Goal: Complete application form

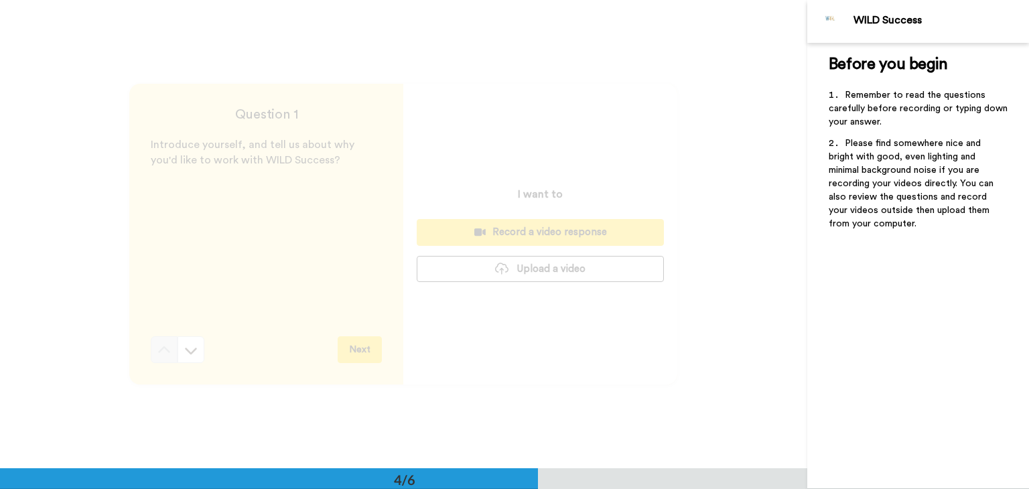
scroll to position [1405, 0]
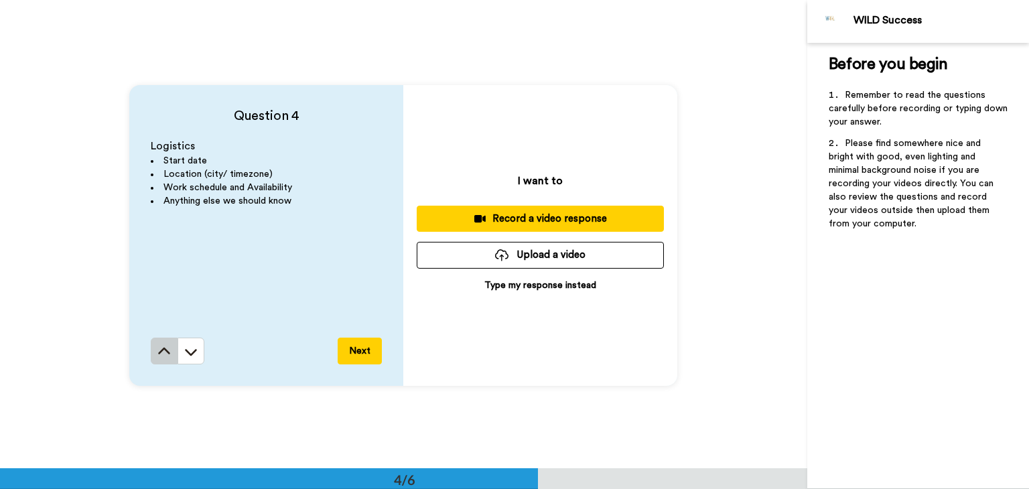
click at [166, 352] on icon at bounding box center [165, 350] width 12 height 7
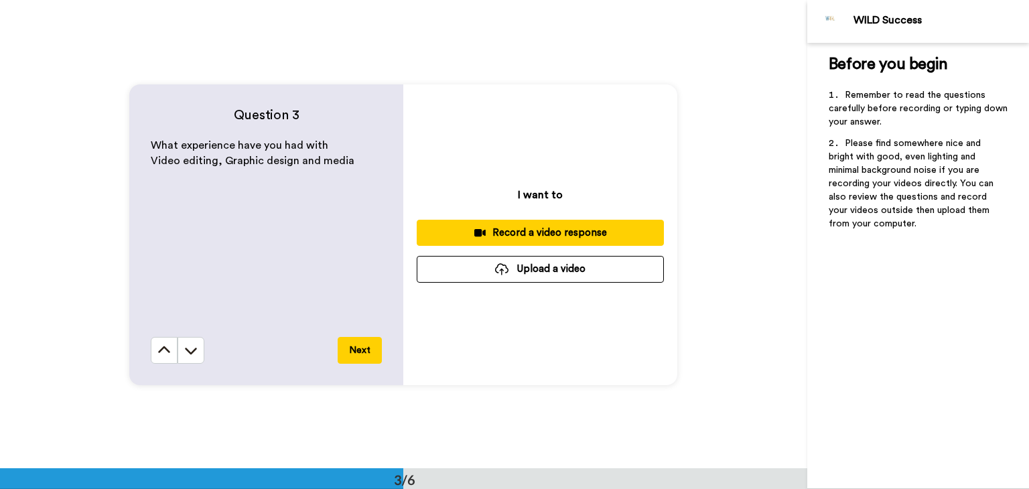
click at [166, 352] on icon at bounding box center [165, 349] width 12 height 7
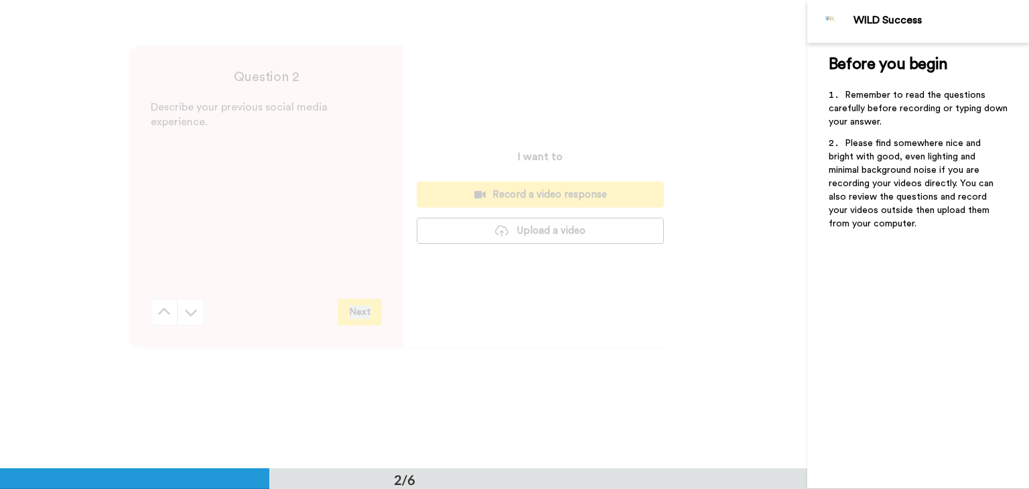
click at [166, 352] on div "Question 2 Describe your previous social media experience. Next I want to Recor…" at bounding box center [404, 196] width 808 height 468
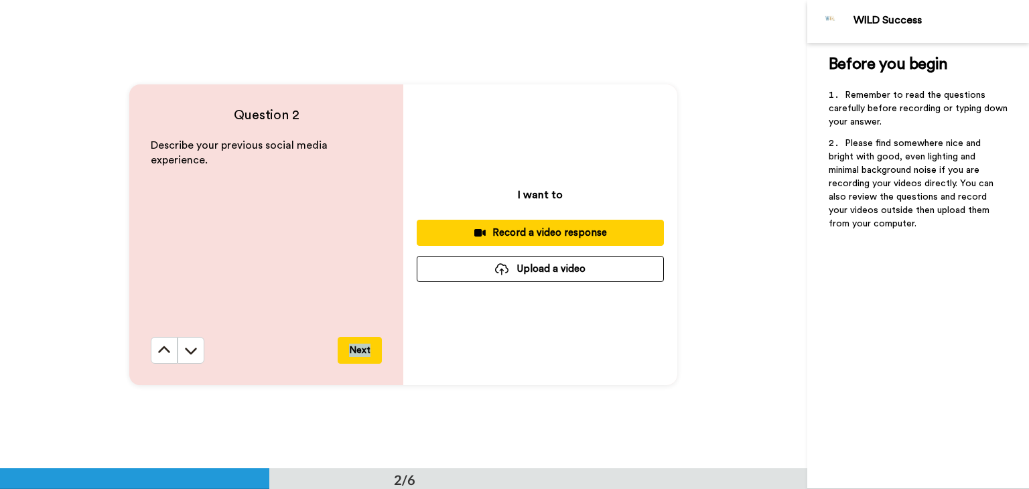
click at [166, 352] on icon at bounding box center [165, 349] width 12 height 7
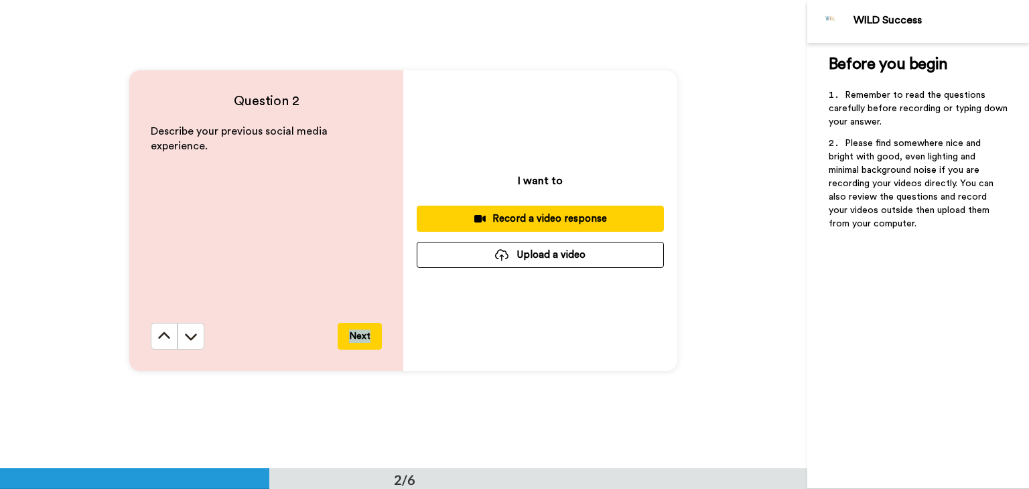
scroll to position [483, 0]
click at [590, 357] on div "I want to Record a video response Upload a video" at bounding box center [540, 220] width 274 height 301
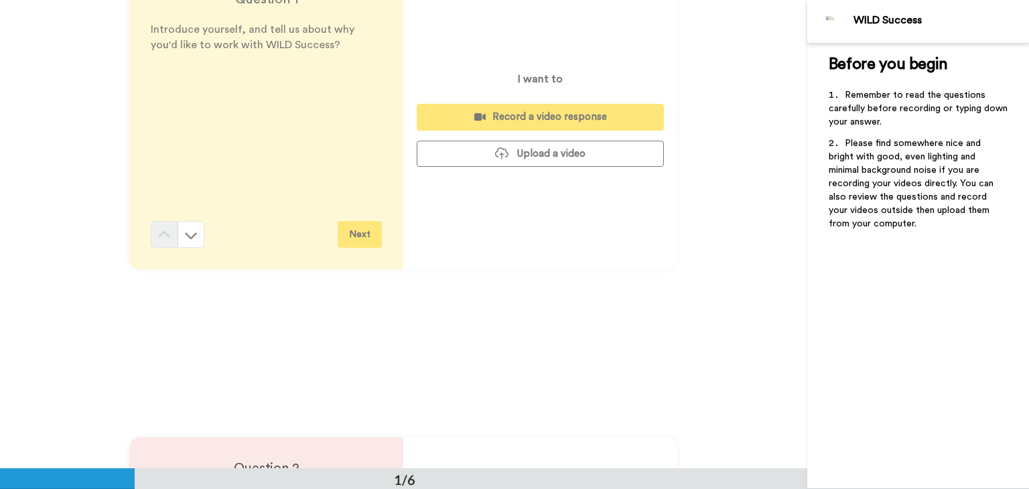
scroll to position [80, 0]
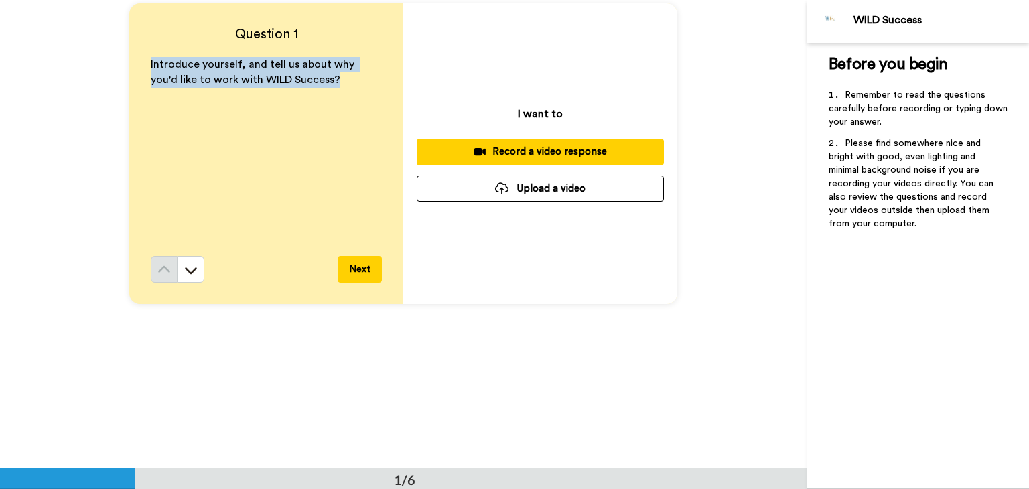
drag, startPoint x: 144, startPoint y: 60, endPoint x: 332, endPoint y: 87, distance: 190.3
click at [332, 87] on div "Question 1 Introduce yourself, and tell us about why you'd like to work with WI…" at bounding box center [266, 153] width 274 height 301
copy span "Introduce yourself, and tell us about why you'd like to work with WILD Success?"
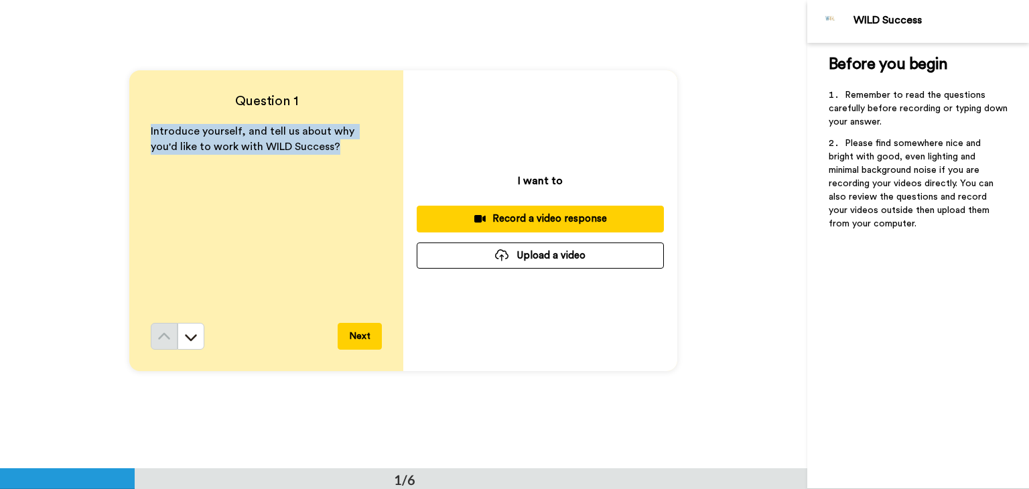
click at [275, 218] on div "Introduce yourself, and tell us about why you'd like to work with WILD Success?" at bounding box center [266, 223] width 231 height 199
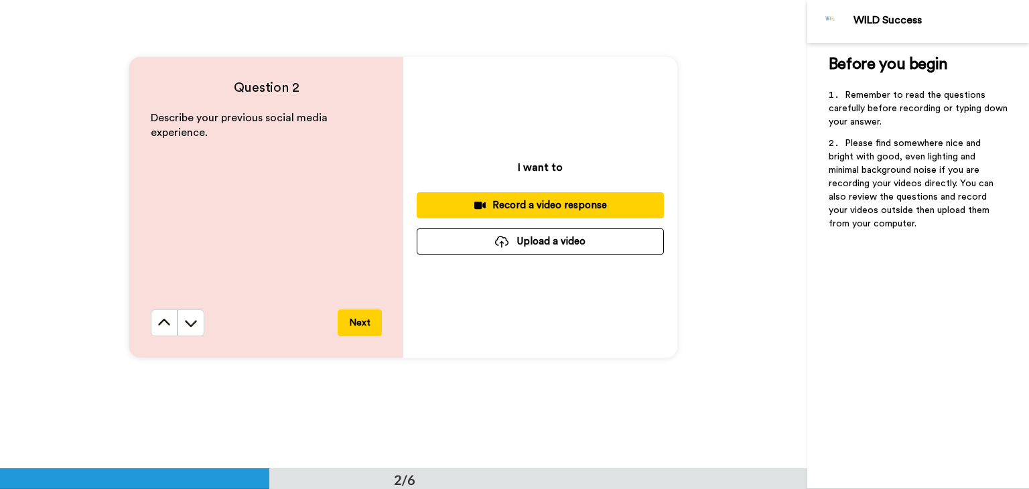
scroll to position [469, 0]
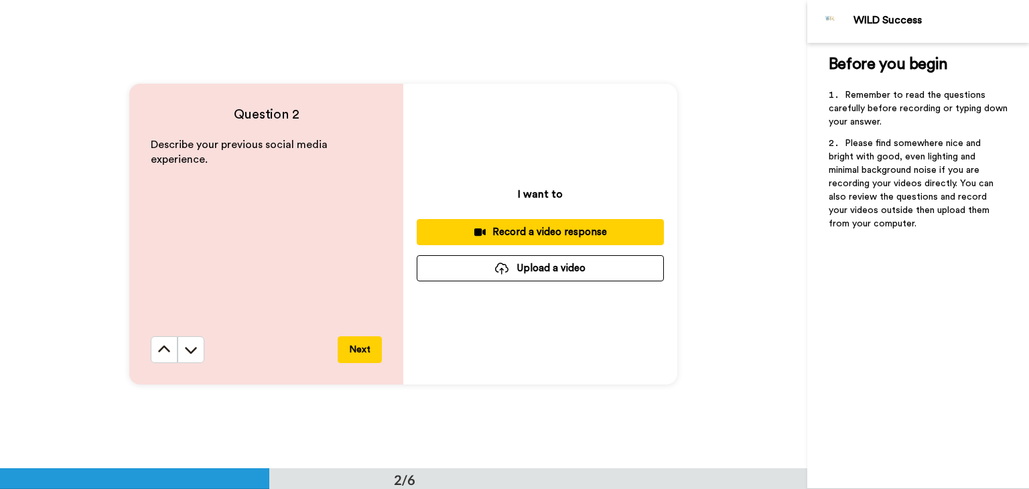
click at [324, 223] on div "Describe your previous social media experience." at bounding box center [266, 236] width 231 height 199
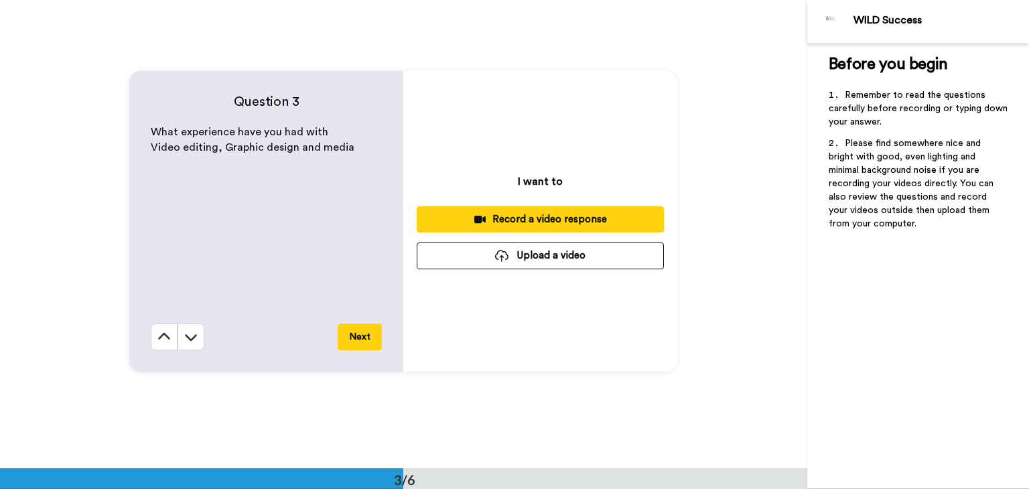
scroll to position [952, 0]
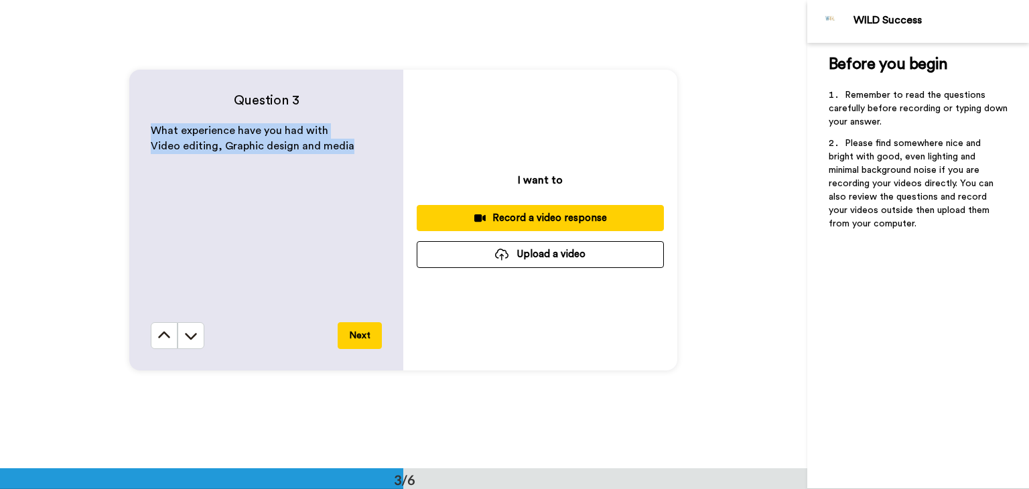
drag, startPoint x: 149, startPoint y: 133, endPoint x: 357, endPoint y: 154, distance: 209.5
click at [357, 154] on div "What experience have you had with Video editing, Graphic design and media" at bounding box center [266, 222] width 231 height 199
copy div "What experience have you had with Video editing, Graphic design and media"
click at [225, 251] on div "What experience have you had with Video editing, Graphic design and media" at bounding box center [266, 222] width 231 height 199
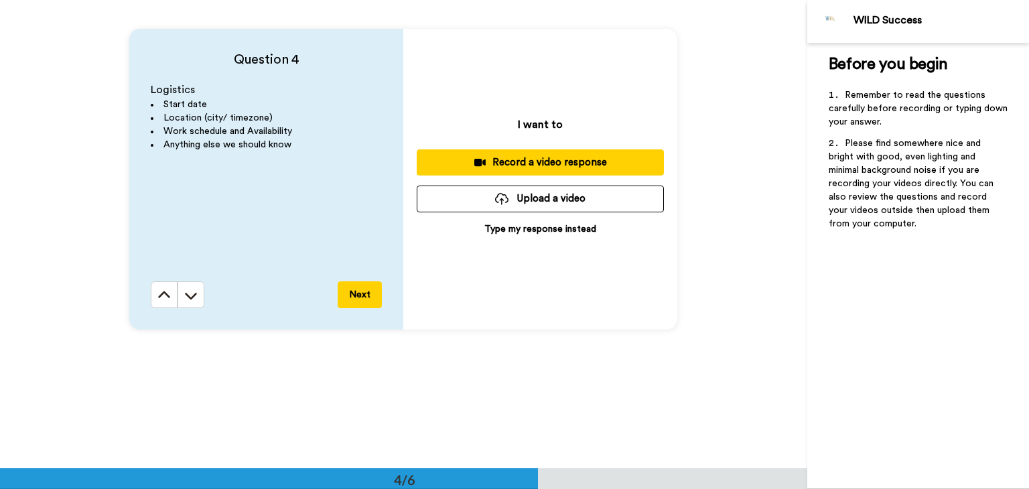
scroll to position [1434, 0]
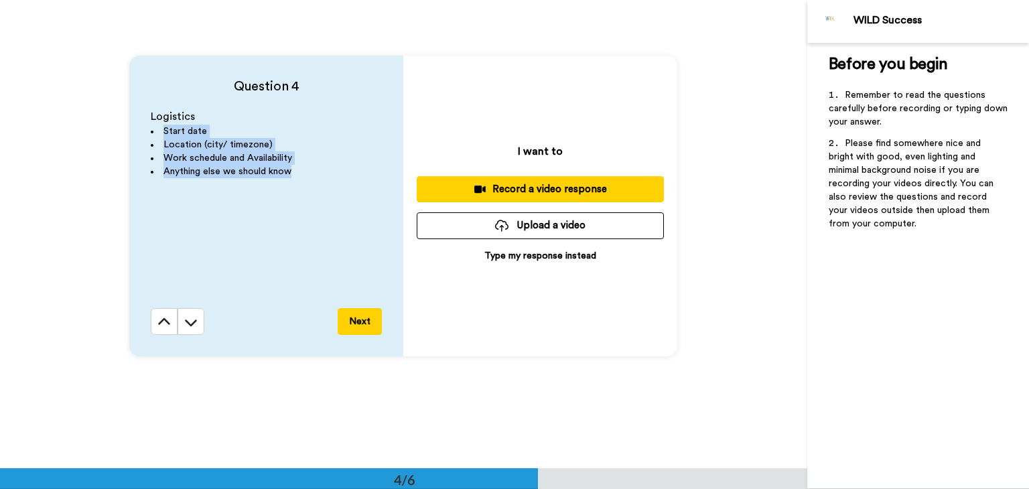
drag, startPoint x: 147, startPoint y: 132, endPoint x: 294, endPoint y: 172, distance: 152.2
click at [294, 172] on ul "Start date Location (city/ timezone) Work schedule and Availability Anything el…" at bounding box center [266, 152] width 231 height 54
copy ul "Start date Location (city/ timezone) Work schedule and Availability Anything el…"
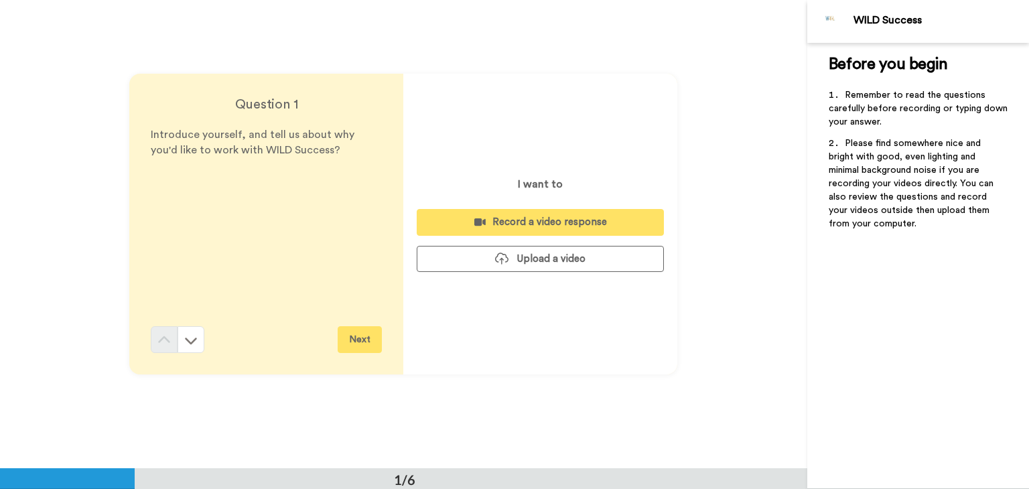
scroll to position [0, 0]
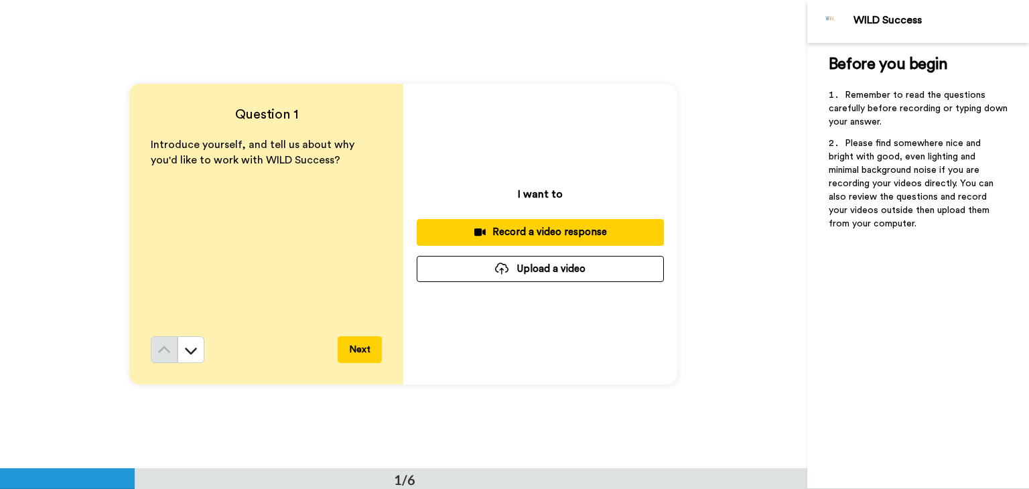
click at [568, 271] on button "Upload a video" at bounding box center [540, 269] width 247 height 26
click at [547, 271] on button "Upload a video" at bounding box center [540, 269] width 247 height 26
click at [521, 272] on button "Upload a video" at bounding box center [540, 269] width 247 height 26
click at [528, 273] on button "Upload a video" at bounding box center [540, 269] width 247 height 26
click at [485, 267] on button "Upload a video" at bounding box center [540, 269] width 247 height 26
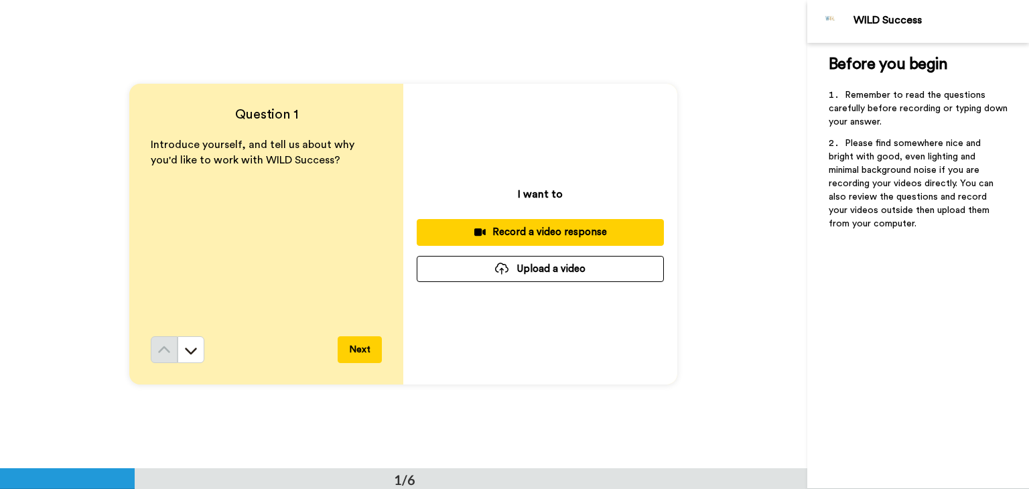
click at [552, 277] on button "Upload a video" at bounding box center [540, 269] width 247 height 26
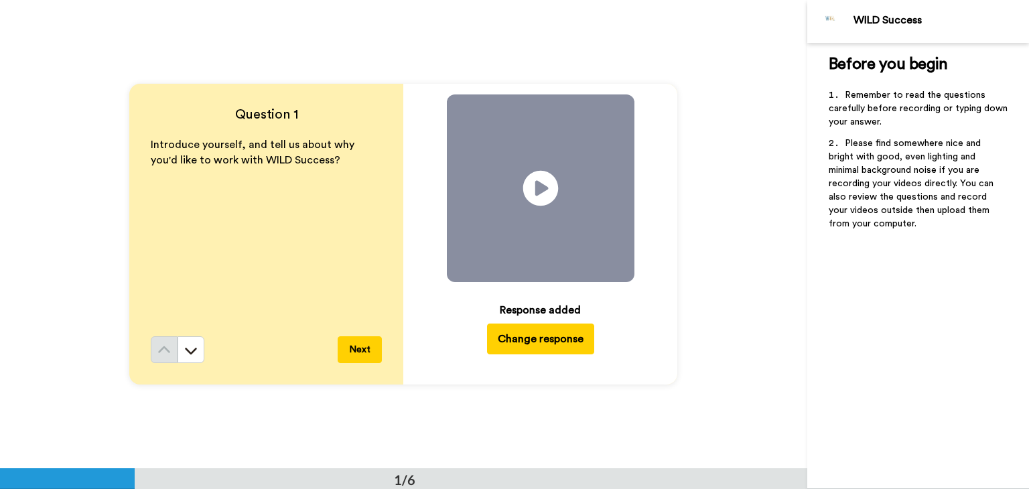
click at [533, 188] on icon "Play/Pause" at bounding box center [541, 189] width 36 height 64
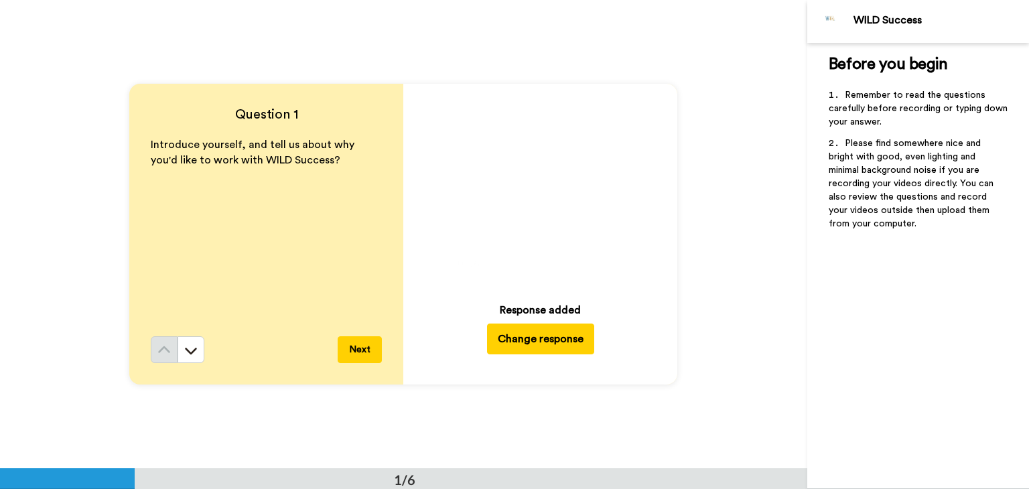
click at [568, 190] on video at bounding box center [541, 188] width 188 height 188
click at [357, 342] on button "Next" at bounding box center [360, 349] width 44 height 27
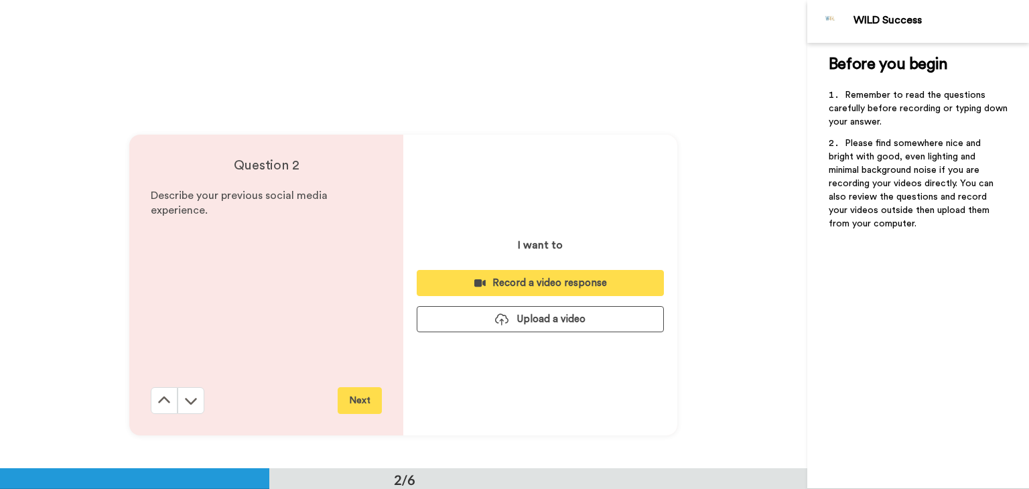
scroll to position [468, 0]
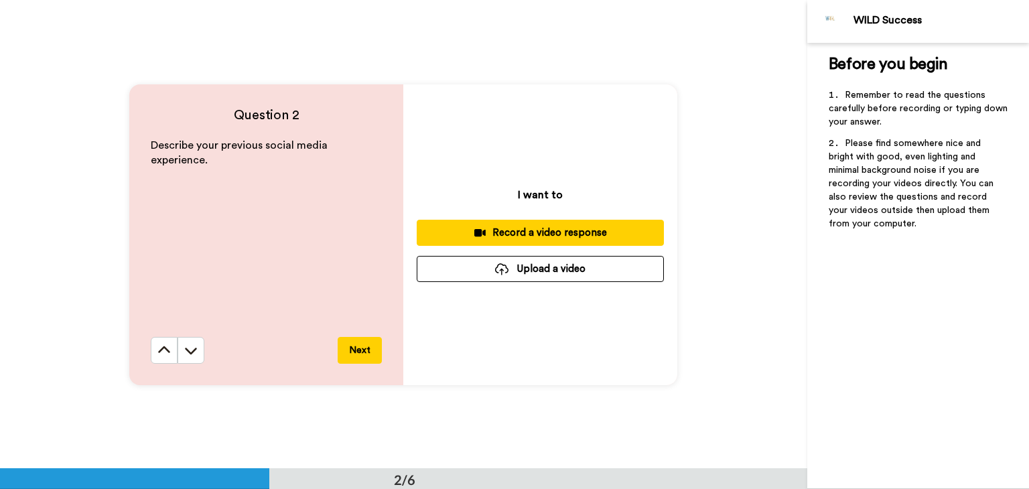
click at [556, 278] on button "Upload a video" at bounding box center [540, 269] width 247 height 26
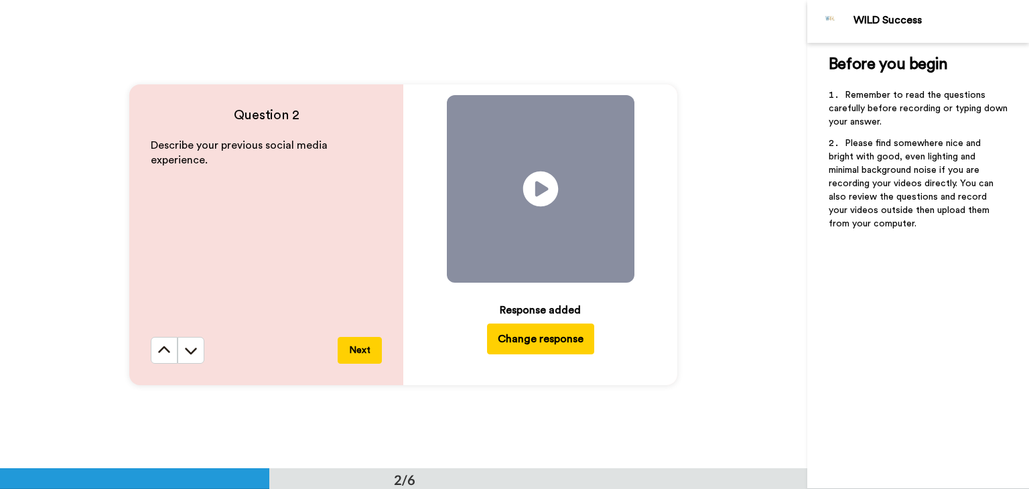
click at [549, 172] on icon "Play/Pause" at bounding box center [541, 189] width 36 height 64
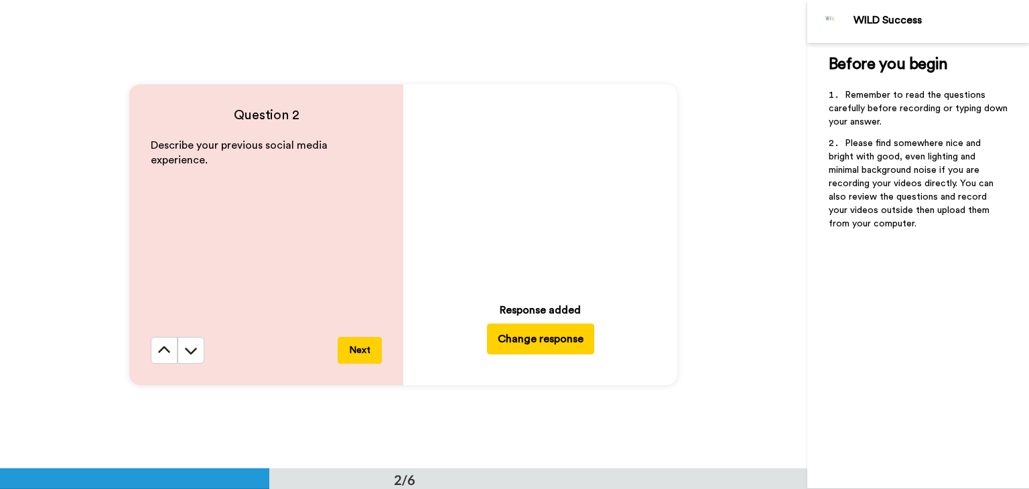
click at [362, 360] on button "Next" at bounding box center [360, 350] width 44 height 27
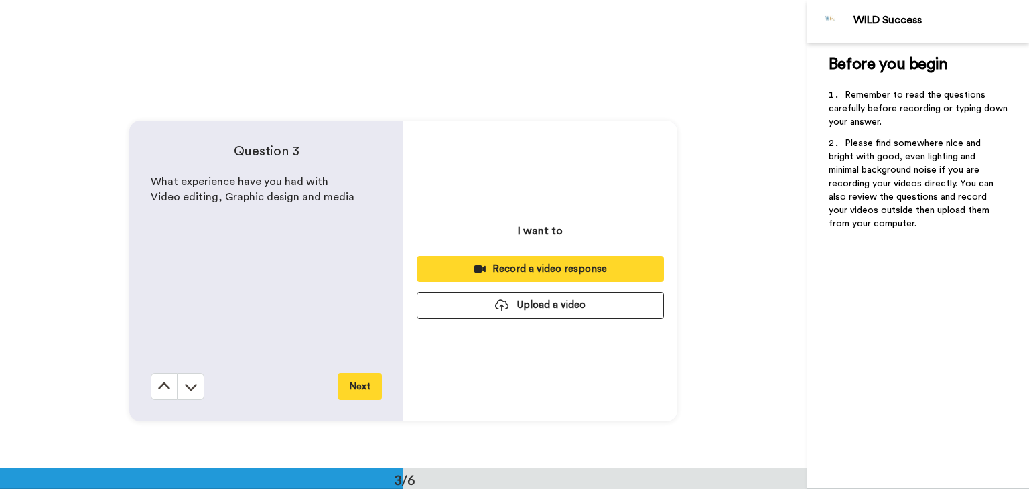
scroll to position [937, 0]
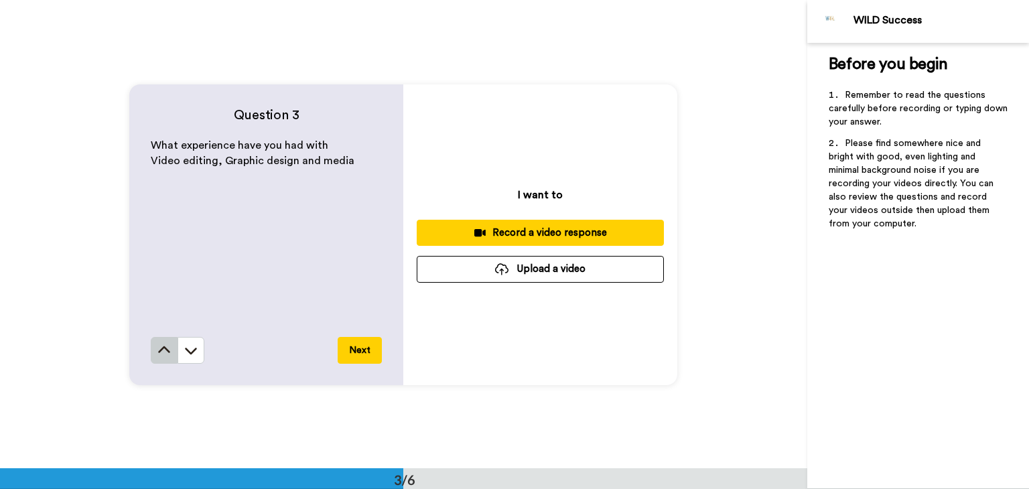
click at [157, 355] on icon at bounding box center [163, 350] width 13 height 13
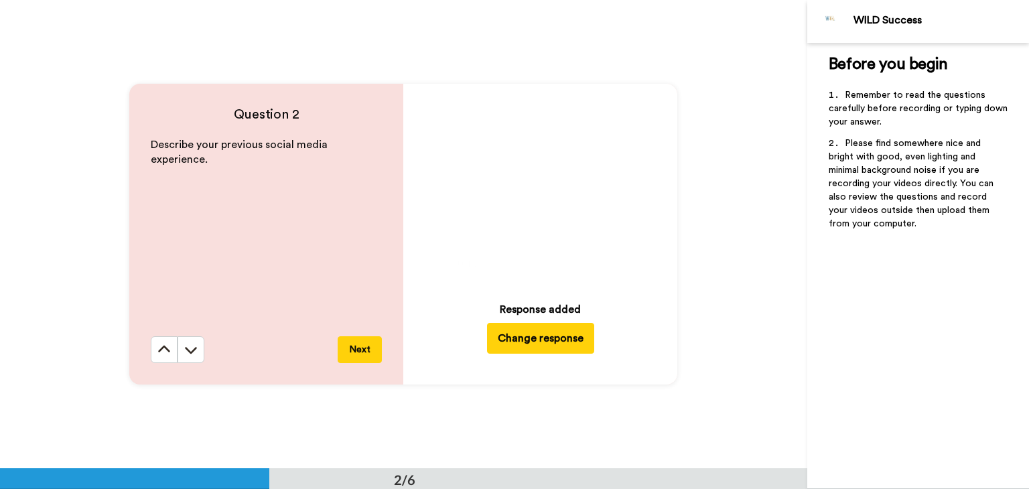
scroll to position [468, 0]
click at [492, 228] on video at bounding box center [541, 189] width 188 height 188
click at [191, 355] on icon at bounding box center [190, 350] width 13 height 13
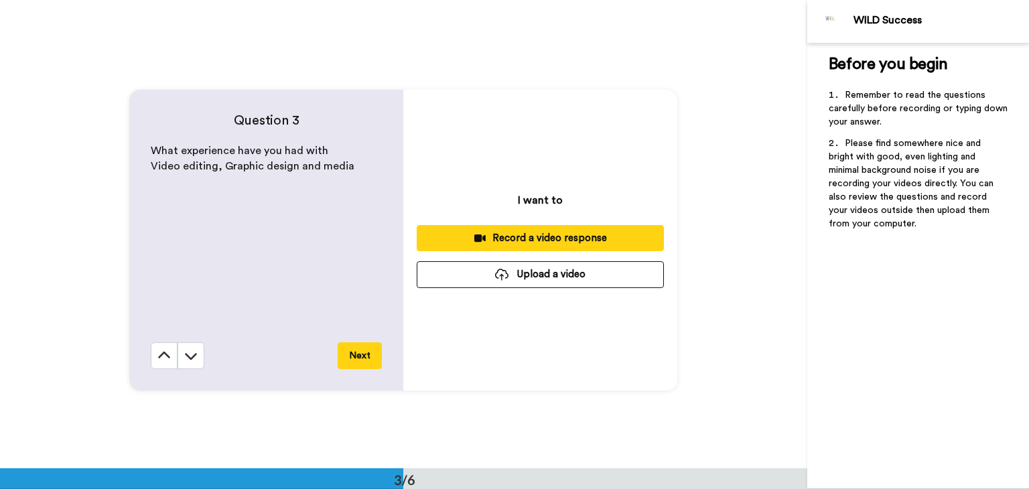
scroll to position [937, 0]
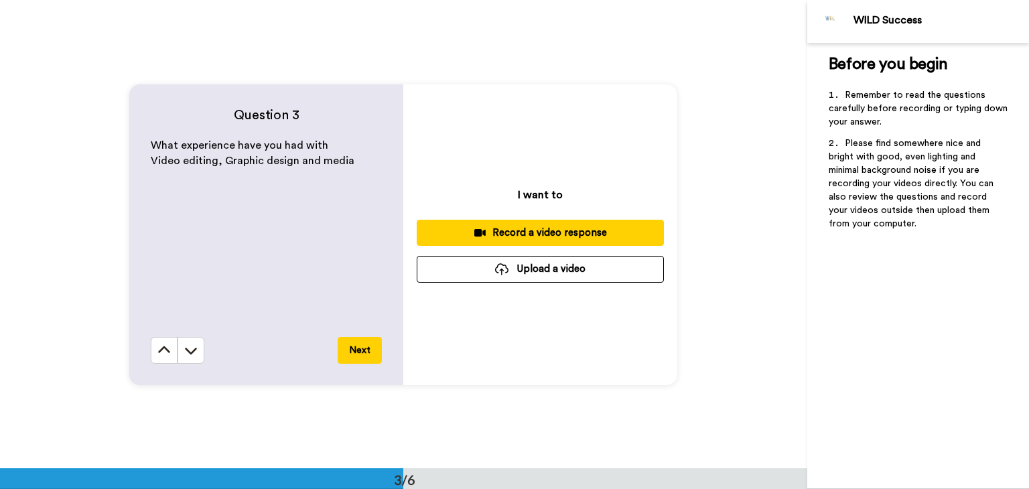
click at [545, 269] on button "Upload a video" at bounding box center [540, 269] width 247 height 26
click at [477, 273] on button "Upload a video" at bounding box center [540, 269] width 247 height 26
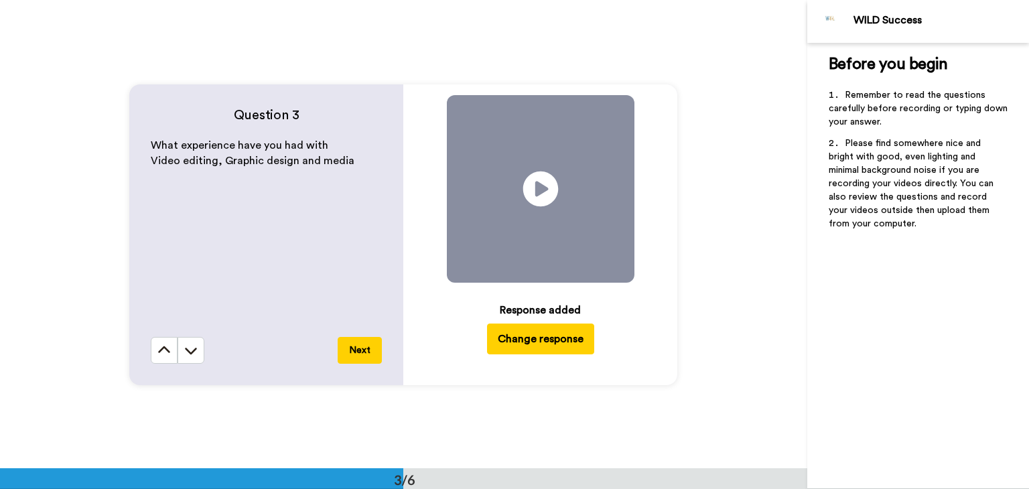
click at [544, 202] on icon at bounding box center [541, 190] width 36 height 36
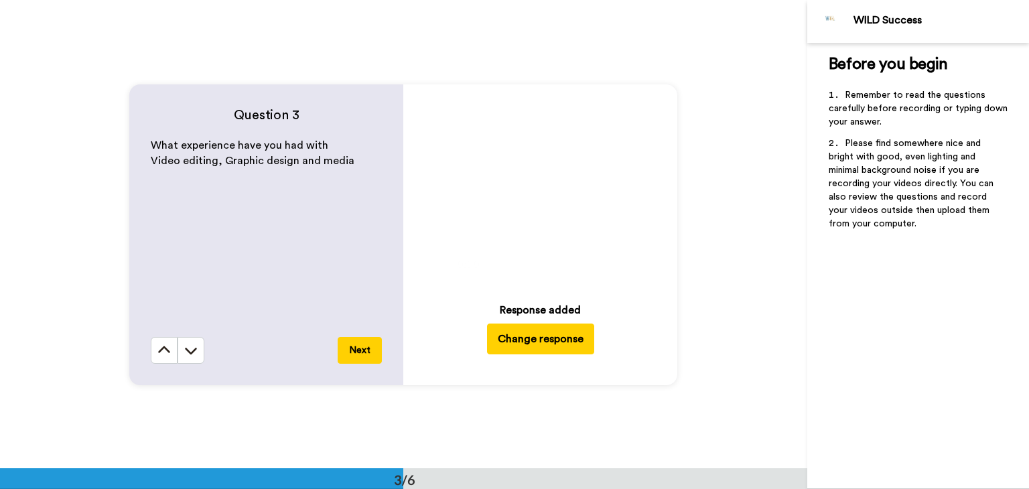
click at [533, 186] on icon "Play/Pause" at bounding box center [541, 189] width 36 height 64
click at [362, 355] on button "Next" at bounding box center [360, 350] width 44 height 27
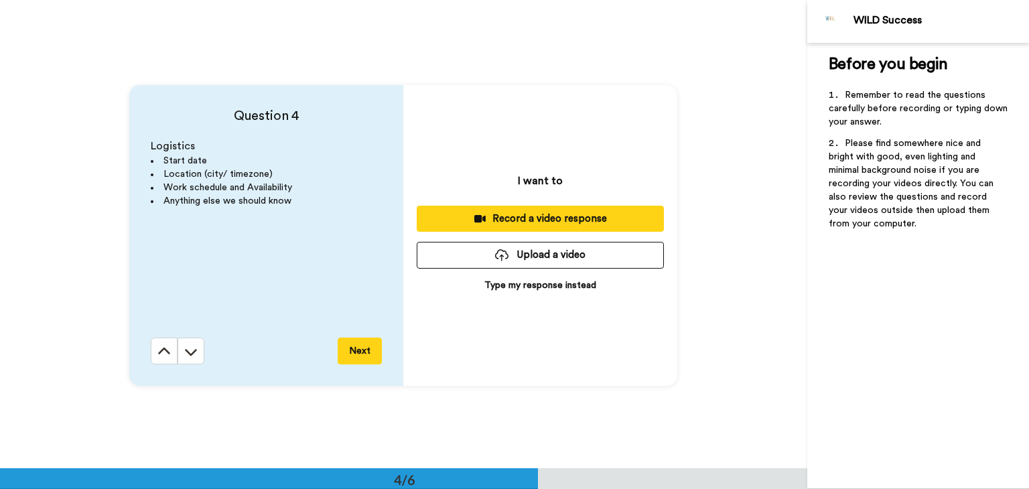
scroll to position [1405, 0]
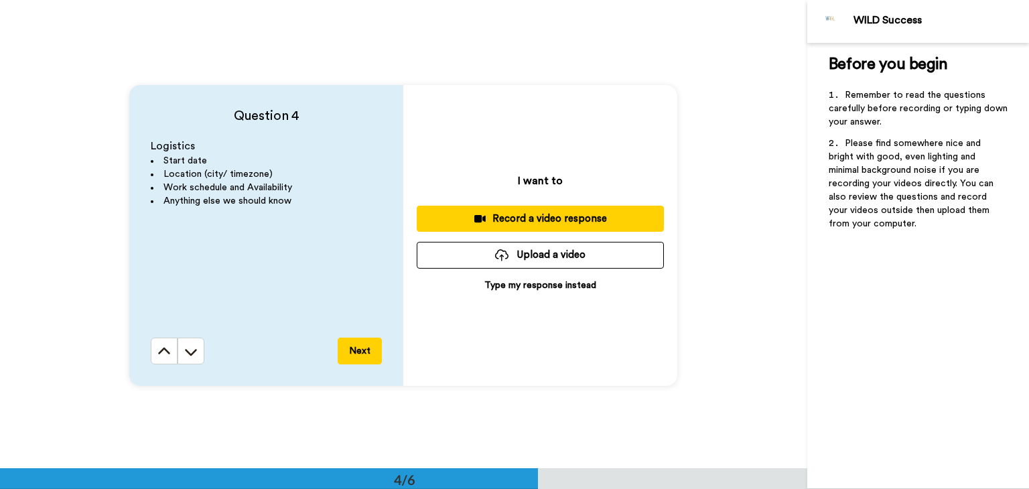
click at [589, 258] on button "Upload a video" at bounding box center [540, 255] width 247 height 26
click at [544, 261] on button "Upload a video" at bounding box center [540, 255] width 247 height 26
click at [509, 255] on button "Upload a video" at bounding box center [540, 255] width 247 height 26
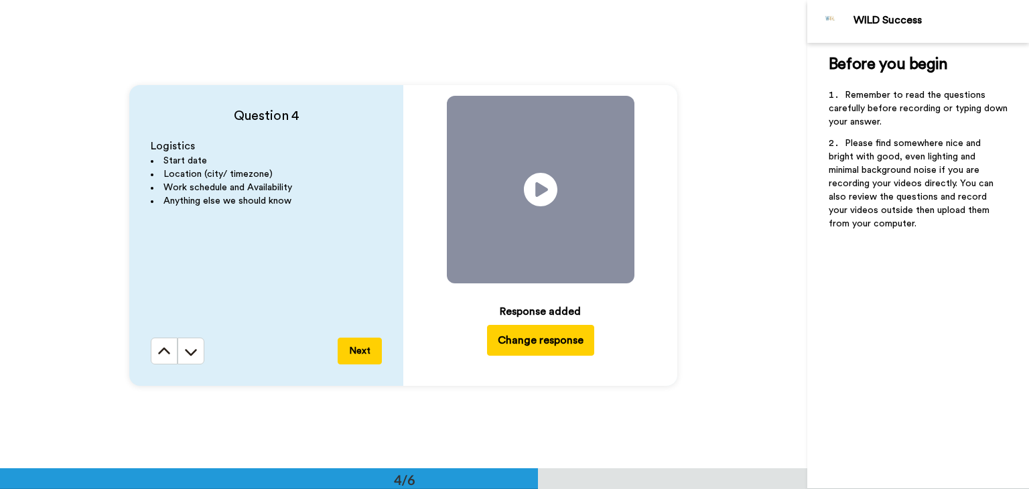
click at [367, 355] on button "Next" at bounding box center [360, 351] width 44 height 27
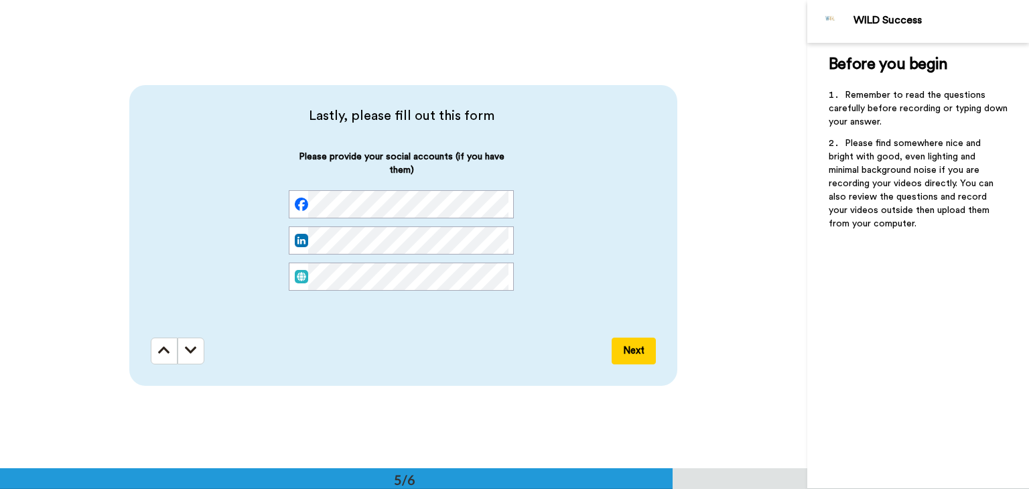
scroll to position [0, 0]
click at [297, 273] on div at bounding box center [401, 277] width 225 height 28
click at [477, 310] on div "Please provide your social accounts (if you have them)" at bounding box center [401, 231] width 225 height 162
click at [152, 196] on div "Please provide your social accounts (if you have them)" at bounding box center [401, 231] width 501 height 162
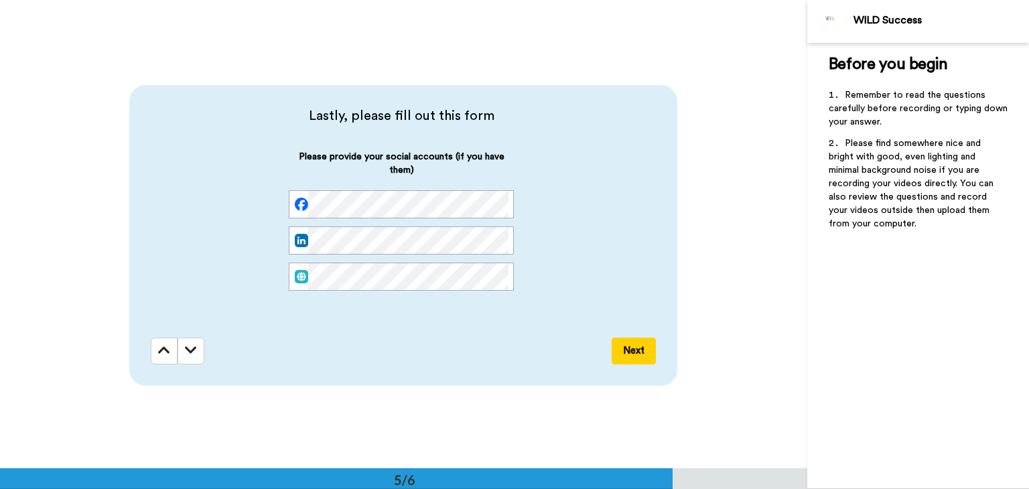
click at [566, 232] on div "Please provide your social accounts (if you have them)" at bounding box center [401, 231] width 501 height 162
click at [627, 357] on button "Next" at bounding box center [634, 351] width 44 height 27
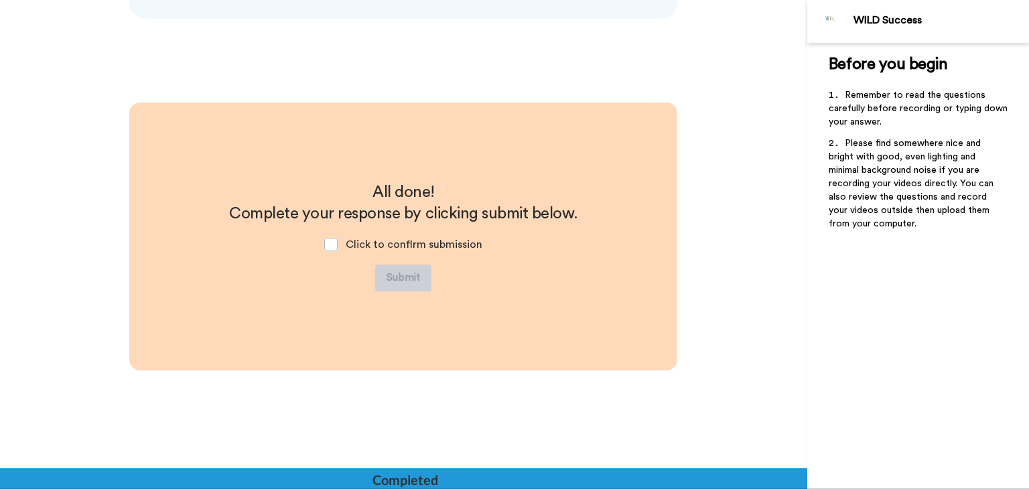
scroll to position [2242, 0]
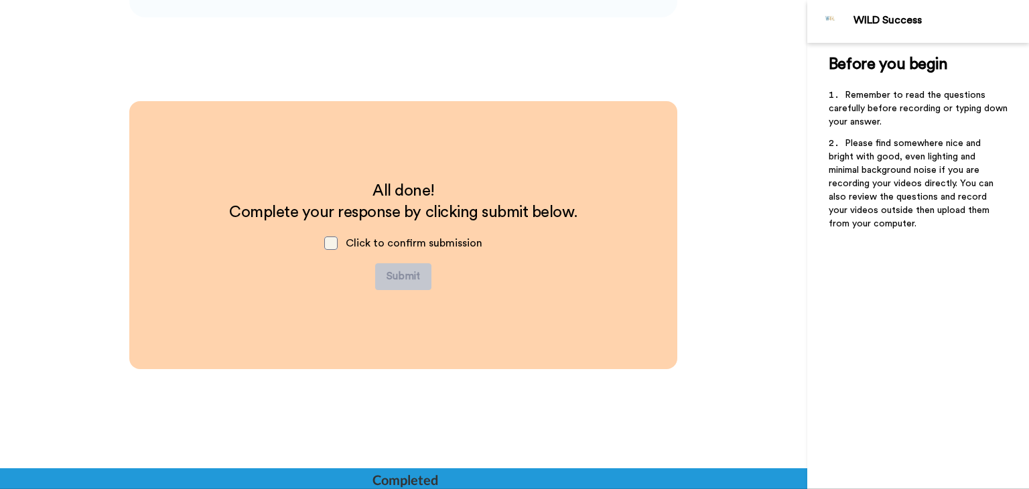
click at [332, 240] on span at bounding box center [330, 243] width 13 height 13
click at [405, 280] on button "Submit" at bounding box center [403, 276] width 56 height 27
